Goal: Information Seeking & Learning: Understand process/instructions

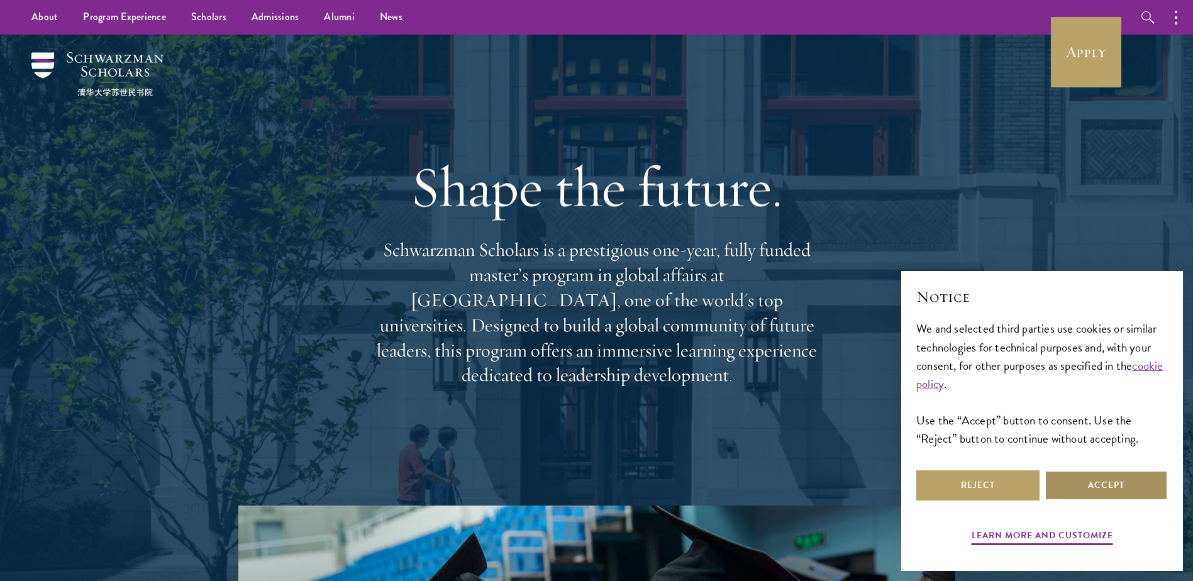
click at [1112, 485] on button "Accept" at bounding box center [1106, 485] width 123 height 30
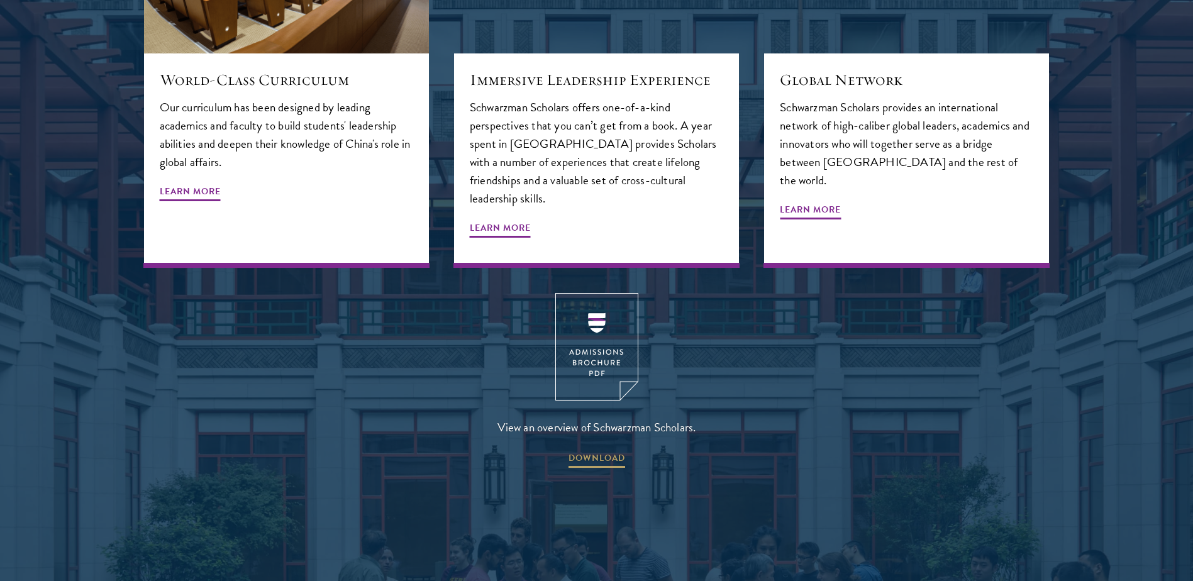
scroll to position [1635, 0]
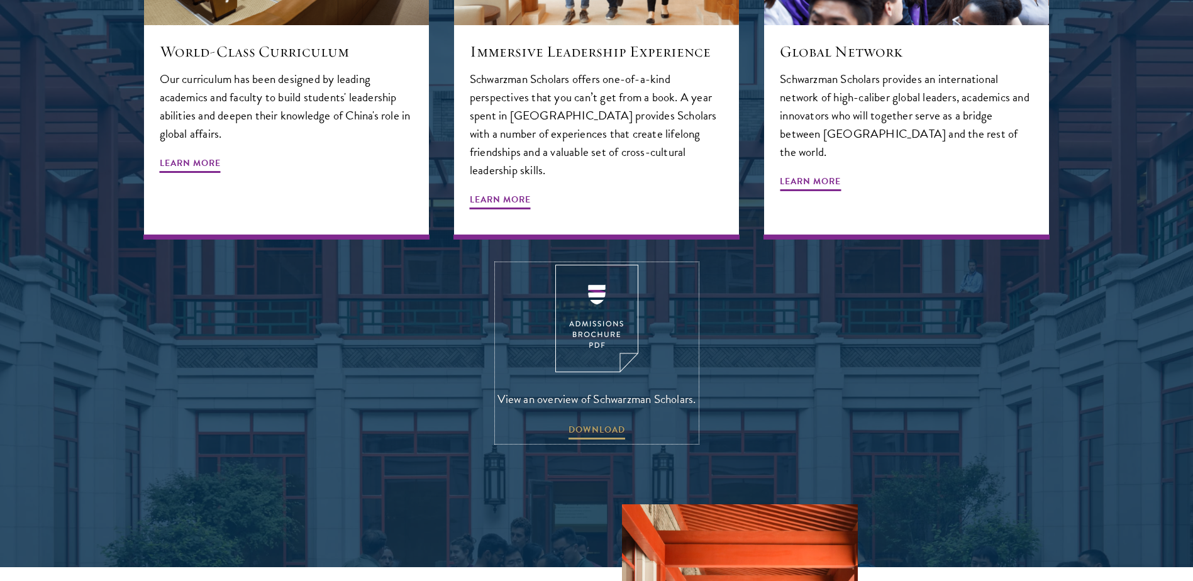
click at [593, 266] on img at bounding box center [596, 319] width 83 height 108
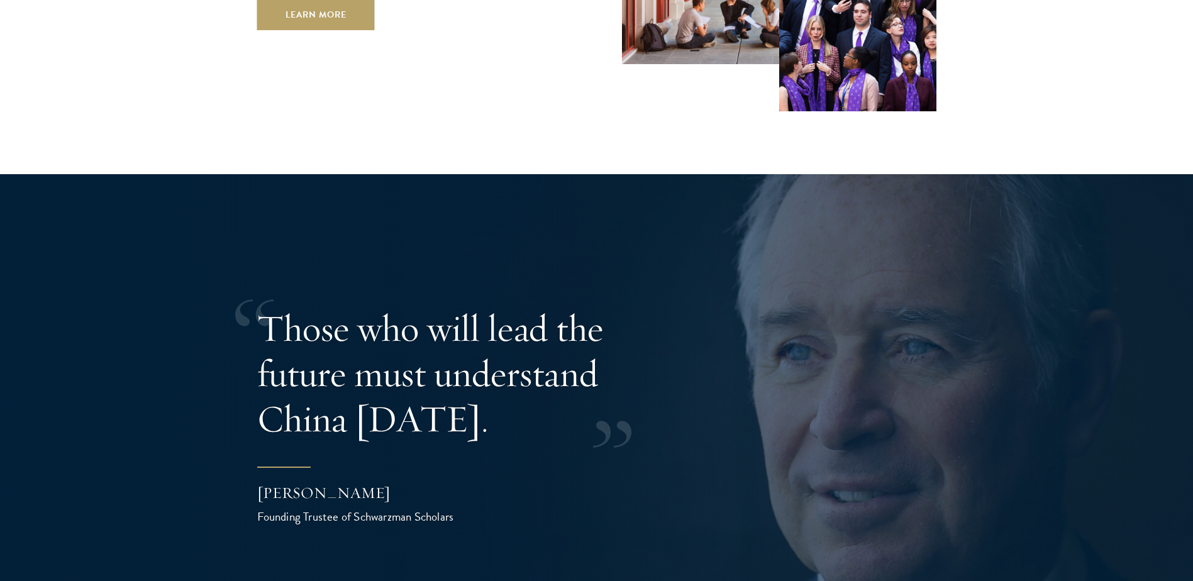
scroll to position [2076, 0]
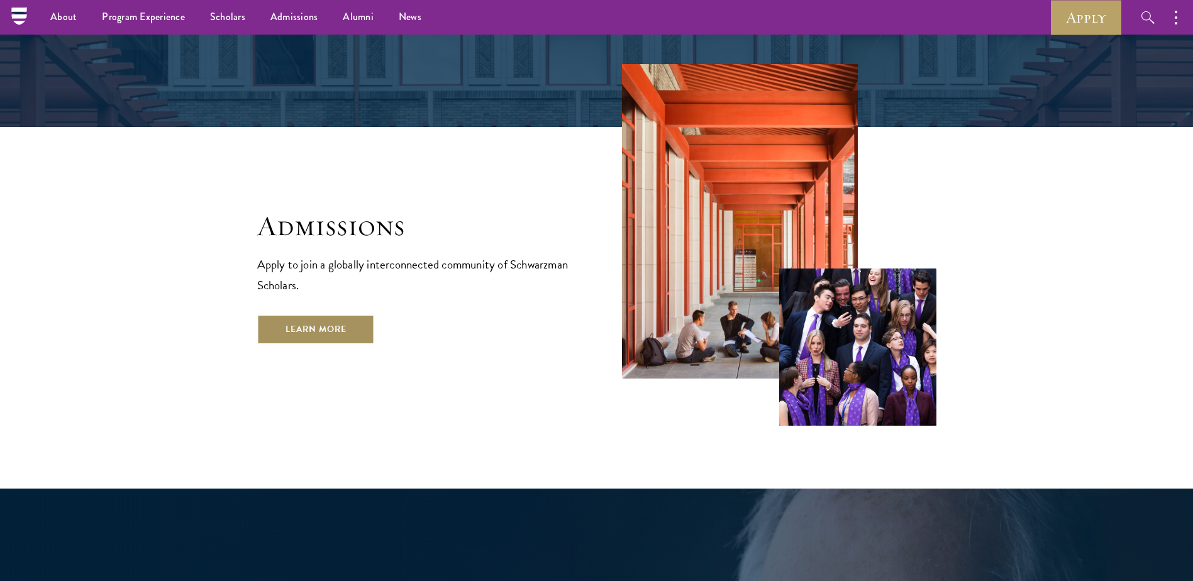
click at [340, 315] on link "Learn More" at bounding box center [316, 330] width 118 height 30
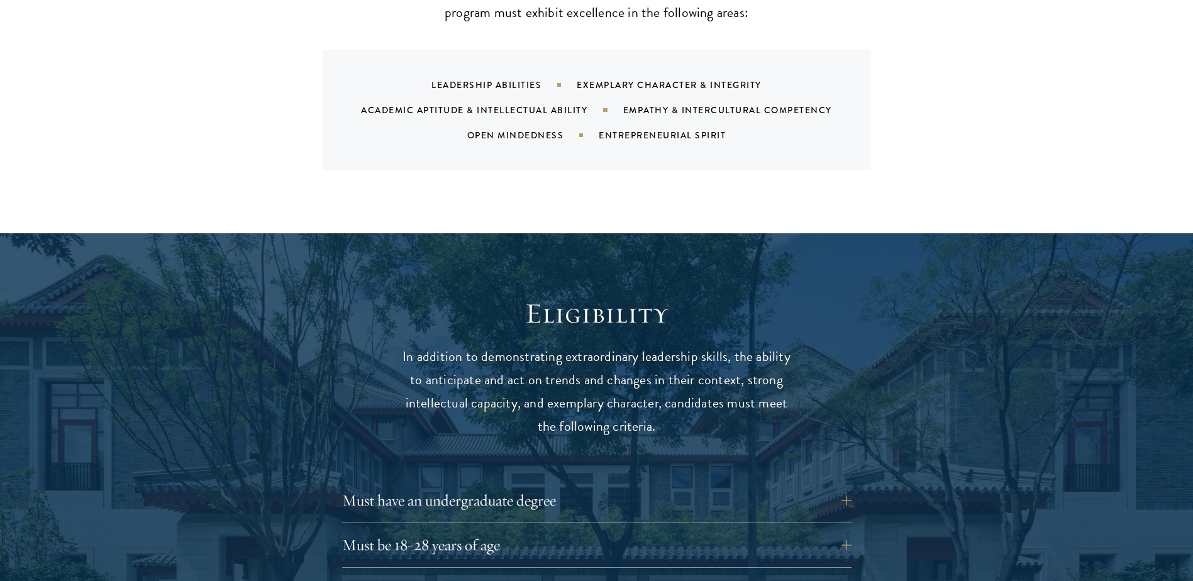
scroll to position [1698, 0]
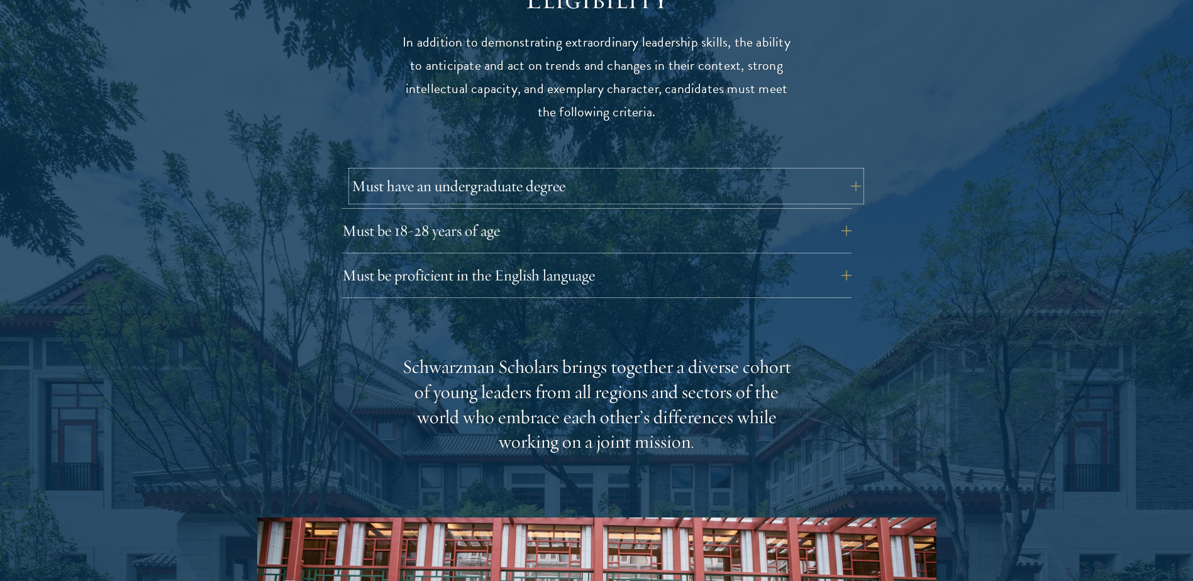
click at [516, 171] on button "Must have an undergraduate degree" at bounding box center [606, 186] width 509 height 30
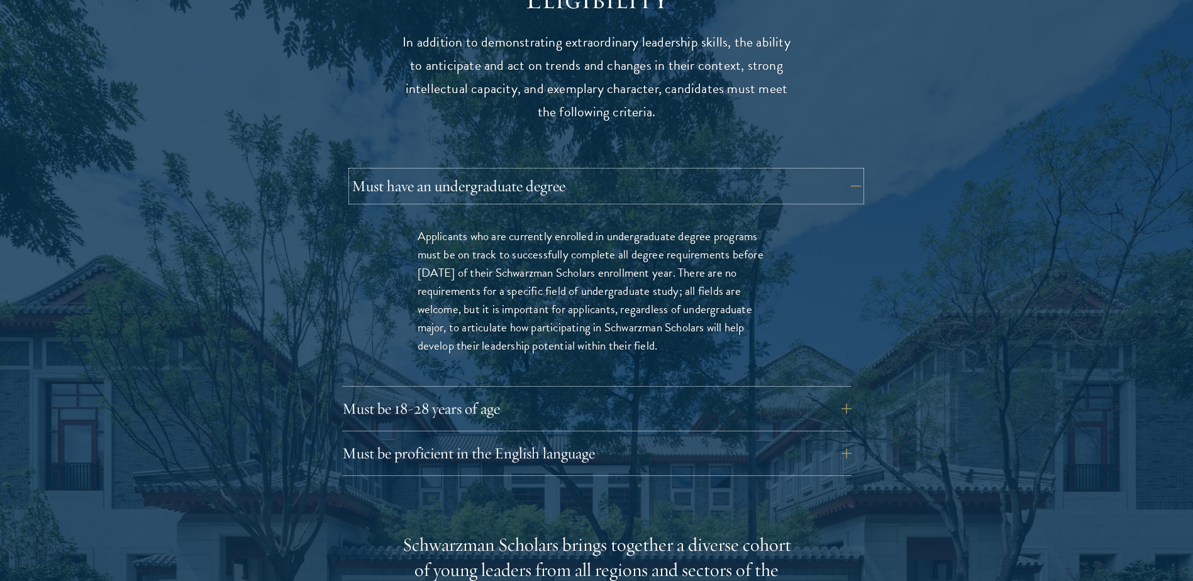
click at [516, 171] on button "Must have an undergraduate degree" at bounding box center [606, 186] width 509 height 30
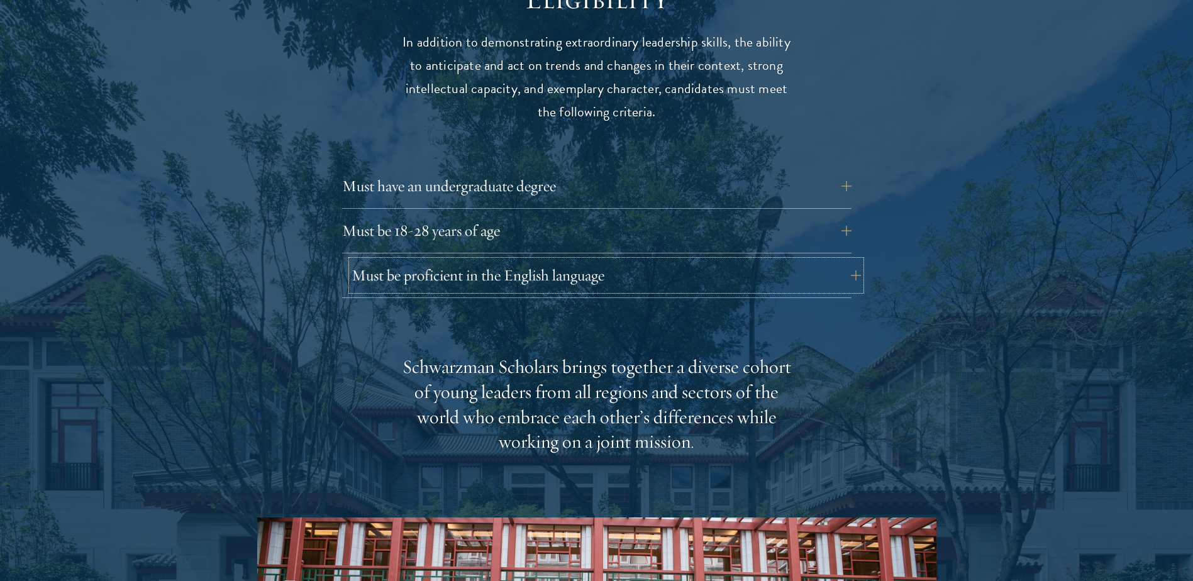
click at [506, 260] on button "Must be proficient in the English language" at bounding box center [606, 275] width 509 height 30
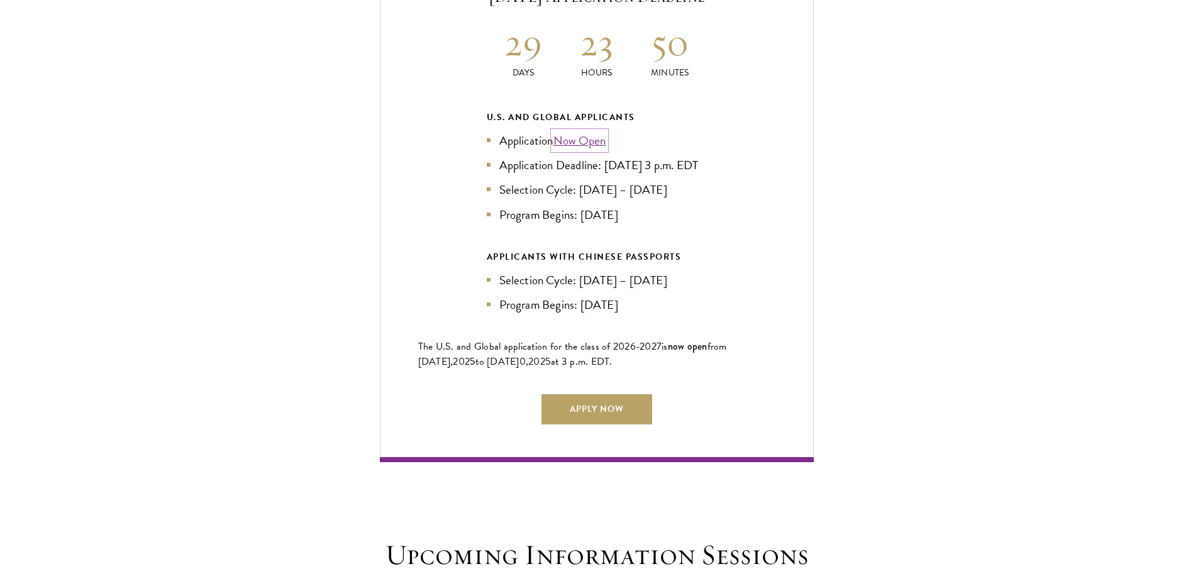
scroll to position [3145, 0]
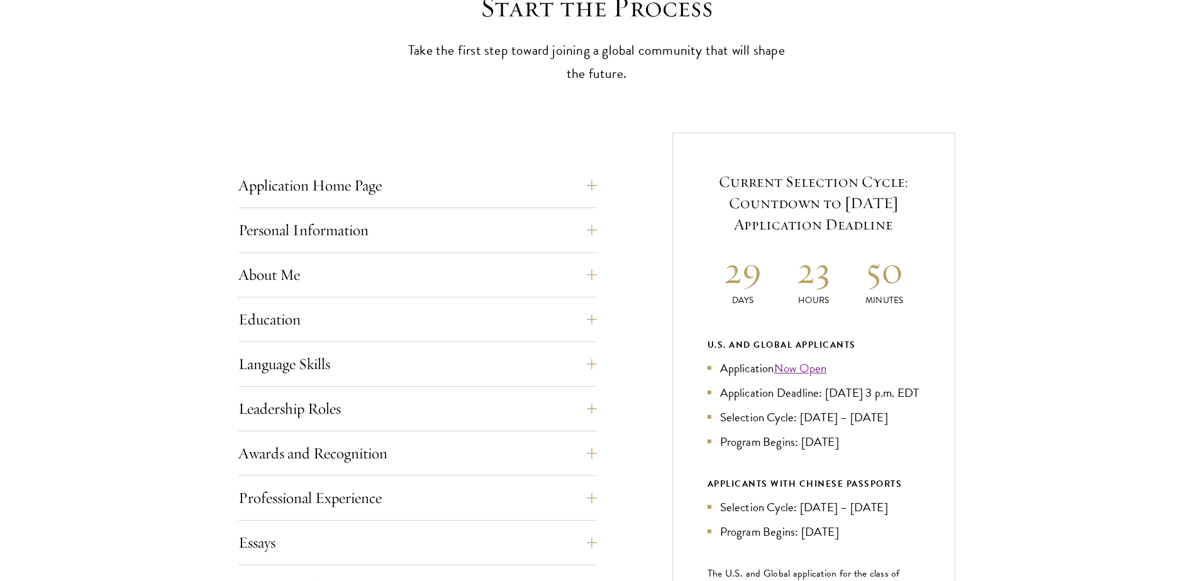
scroll to position [377, 0]
click at [413, 227] on button "Personal Information" at bounding box center [427, 229] width 359 height 30
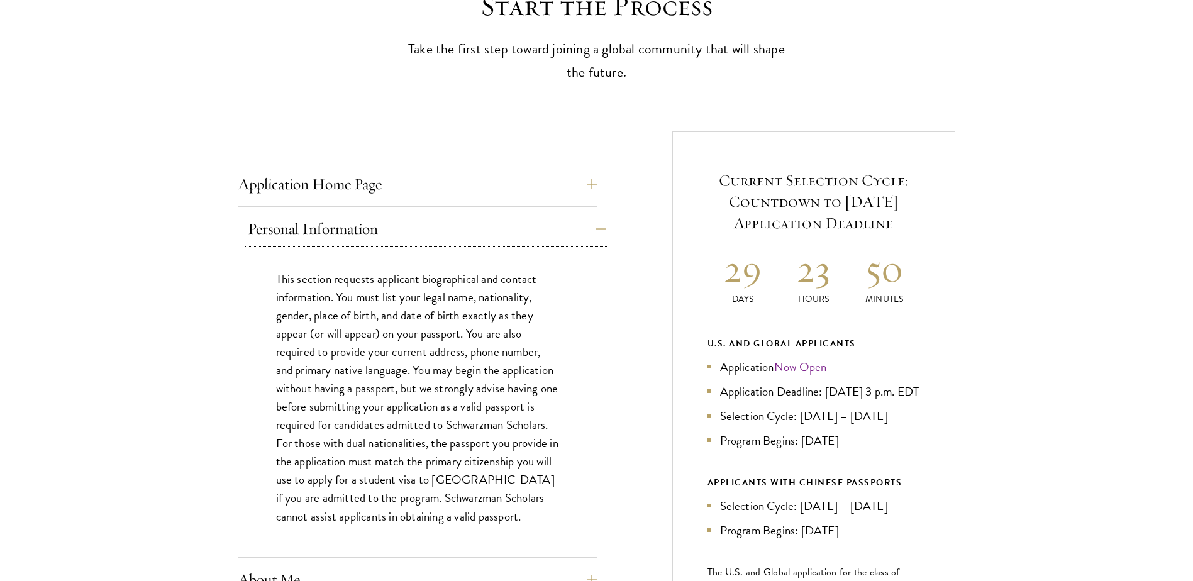
click at [413, 227] on button "Personal Information" at bounding box center [427, 229] width 359 height 30
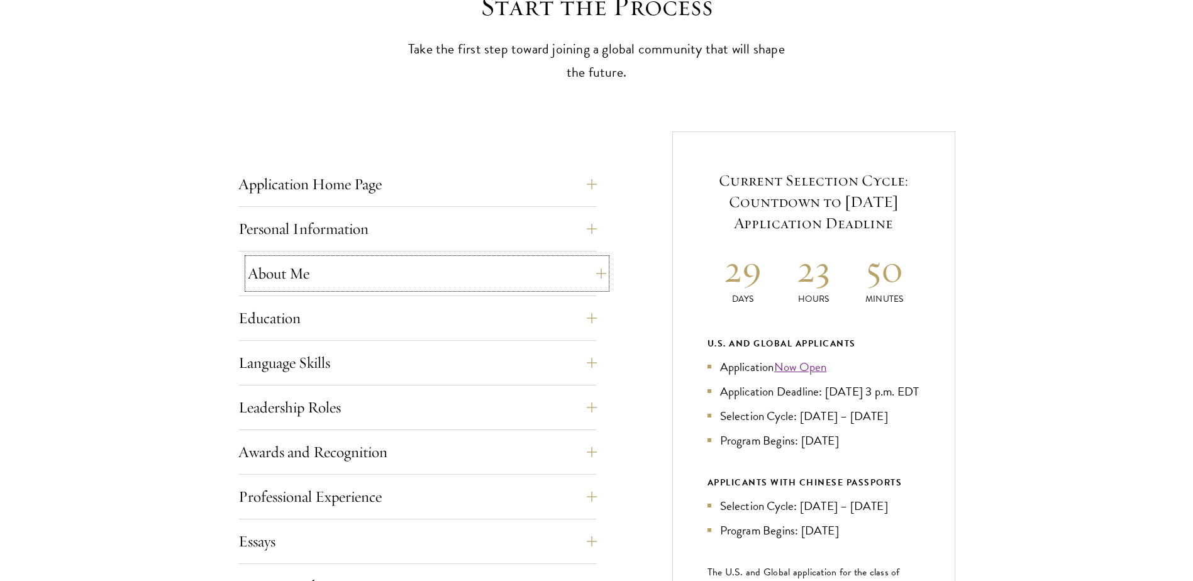
click at [368, 279] on button "About Me" at bounding box center [427, 274] width 359 height 30
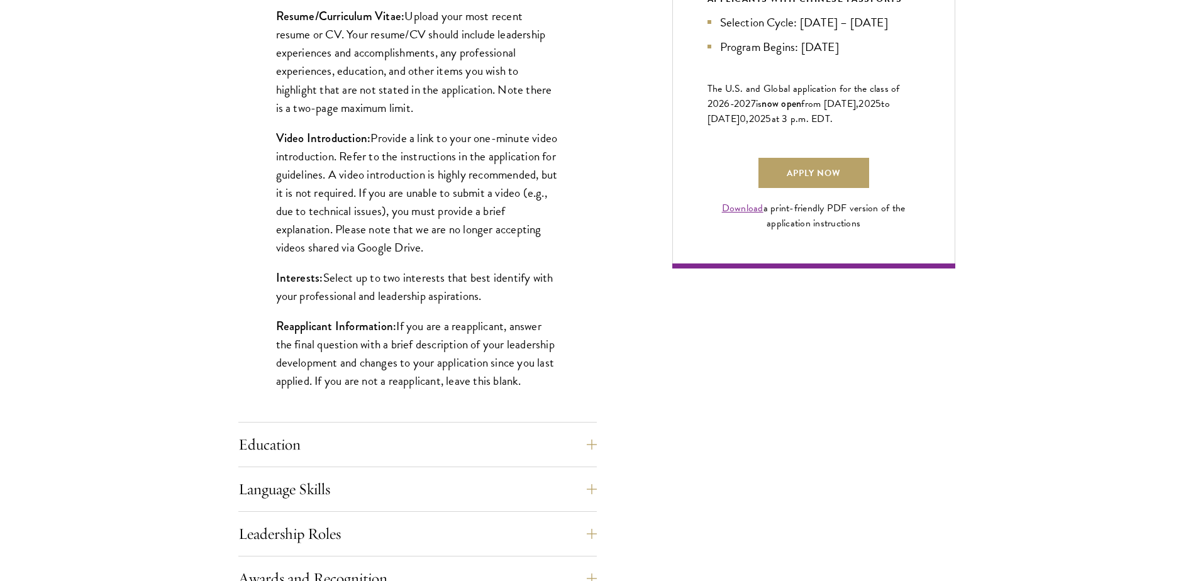
scroll to position [881, 0]
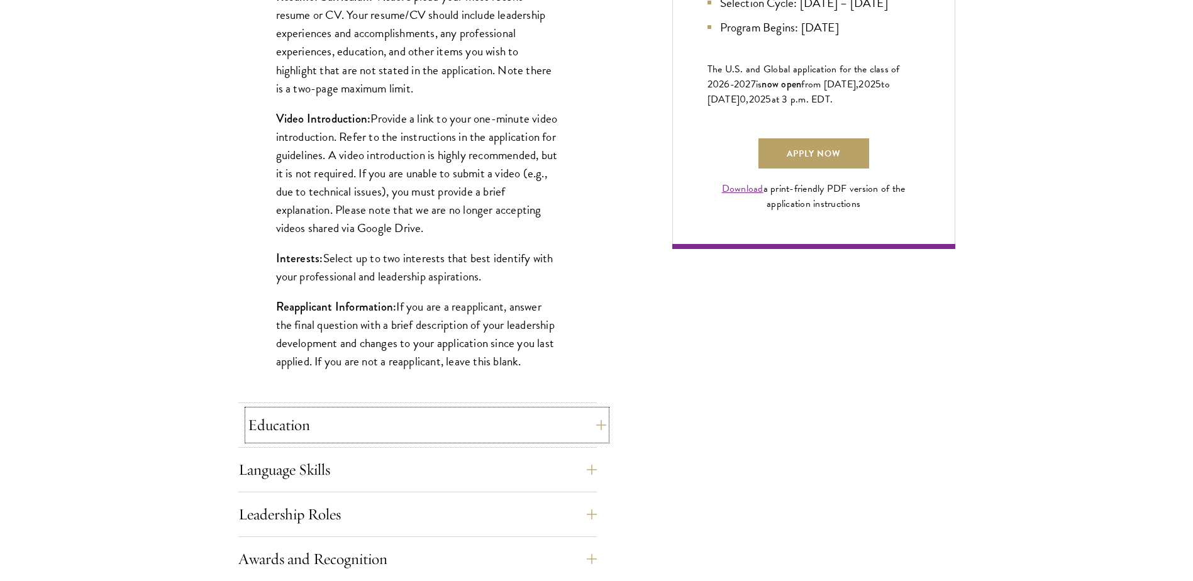
click at [286, 433] on button "Education" at bounding box center [427, 425] width 359 height 30
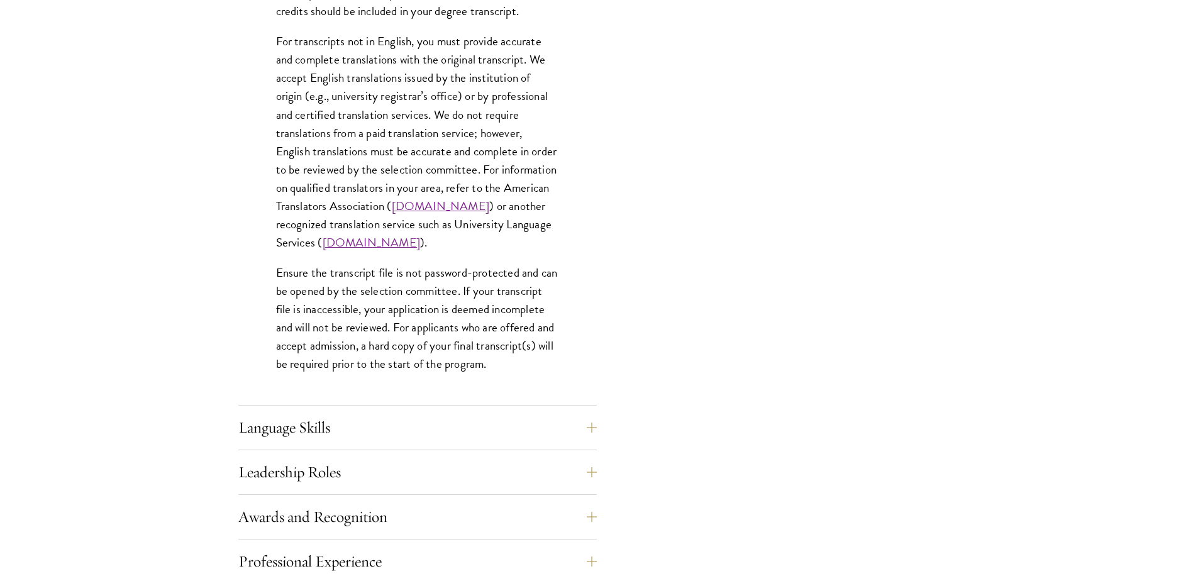
scroll to position [1824, 0]
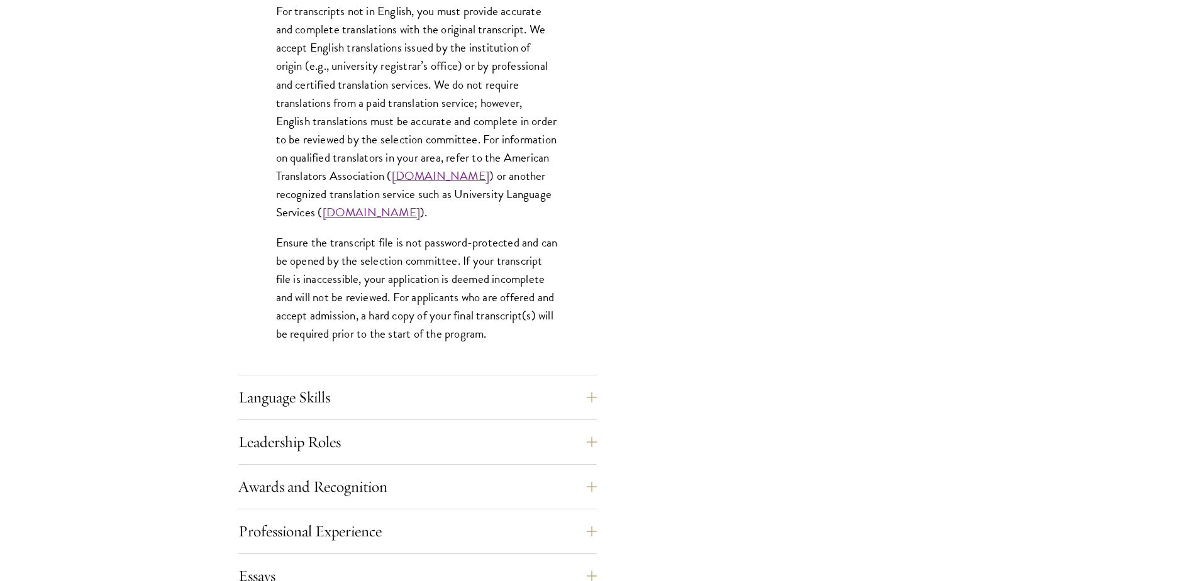
click at [303, 416] on div "Language Skills List up to three additional languages and indicate your level o…" at bounding box center [417, 401] width 359 height 38
click at [311, 403] on button "Language Skills" at bounding box center [427, 397] width 359 height 30
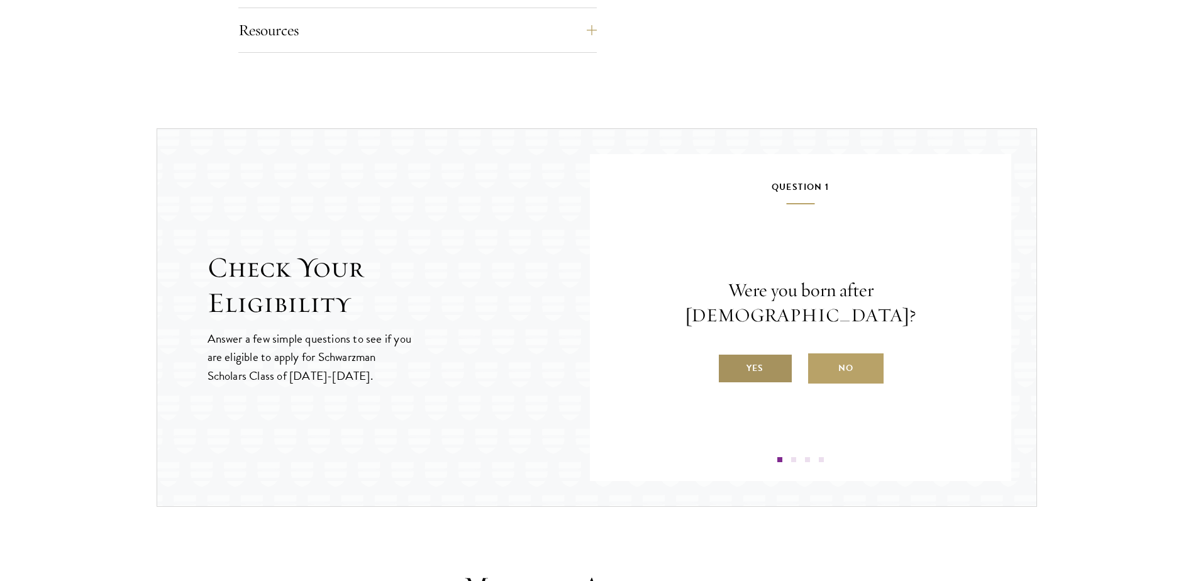
click at [769, 354] on label "Yes" at bounding box center [755, 369] width 75 height 30
click at [729, 355] on input "Yes" at bounding box center [723, 360] width 11 height 11
click at [743, 381] on label "Yes" at bounding box center [755, 369] width 75 height 30
click at [729, 366] on input "Yes" at bounding box center [723, 360] width 11 height 11
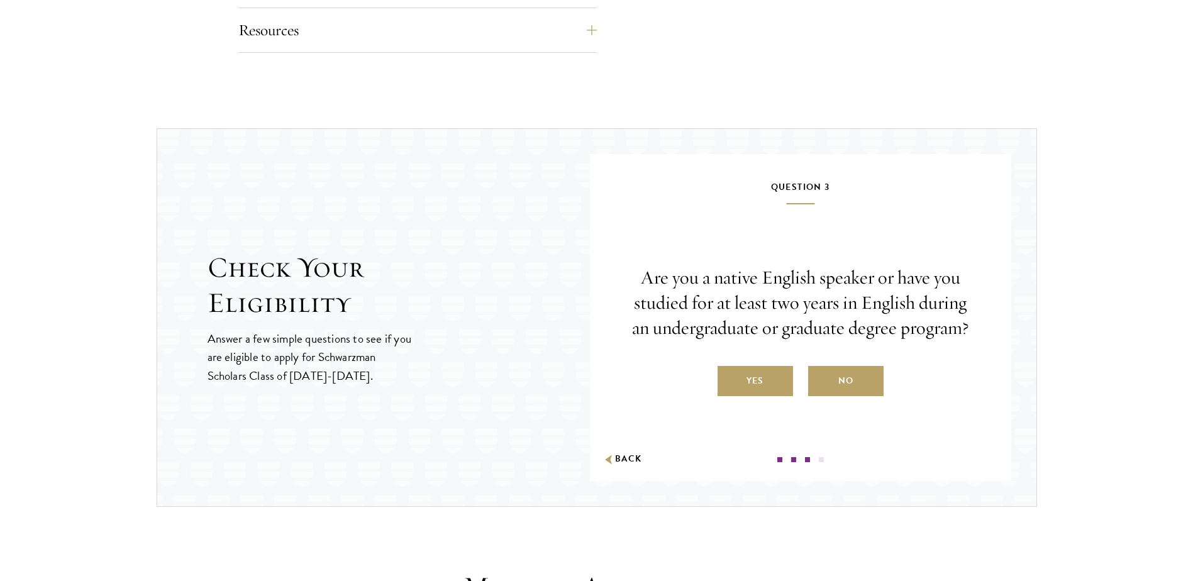
click at [855, 390] on label "No" at bounding box center [845, 381] width 75 height 30
click at [820, 379] on input "No" at bounding box center [813, 372] width 11 height 11
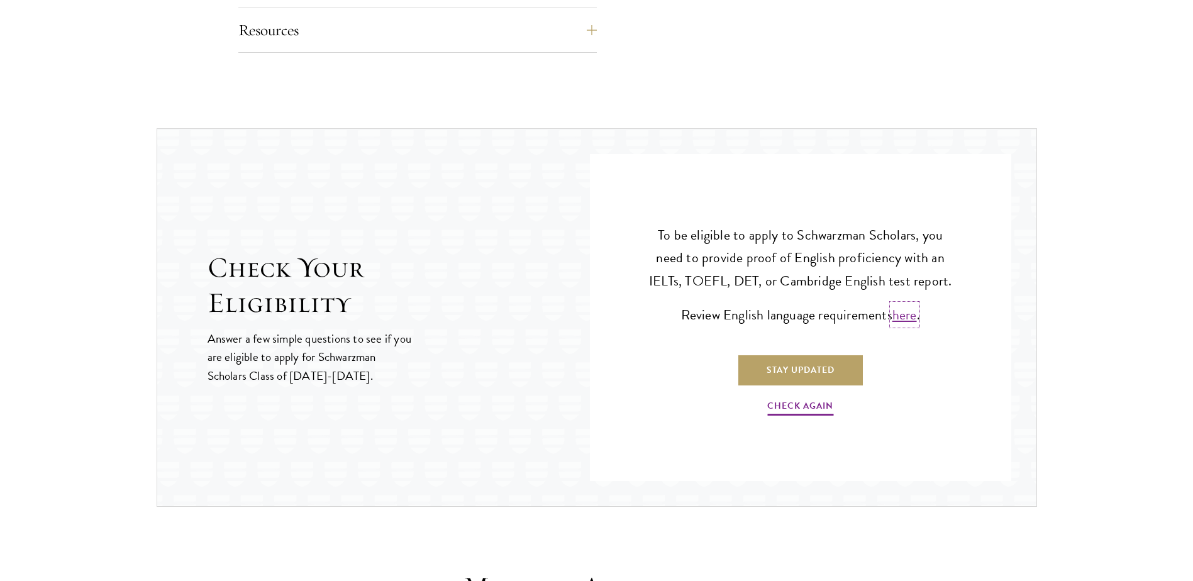
click at [908, 321] on link "here" at bounding box center [905, 314] width 25 height 21
